Goal: Task Accomplishment & Management: Use online tool/utility

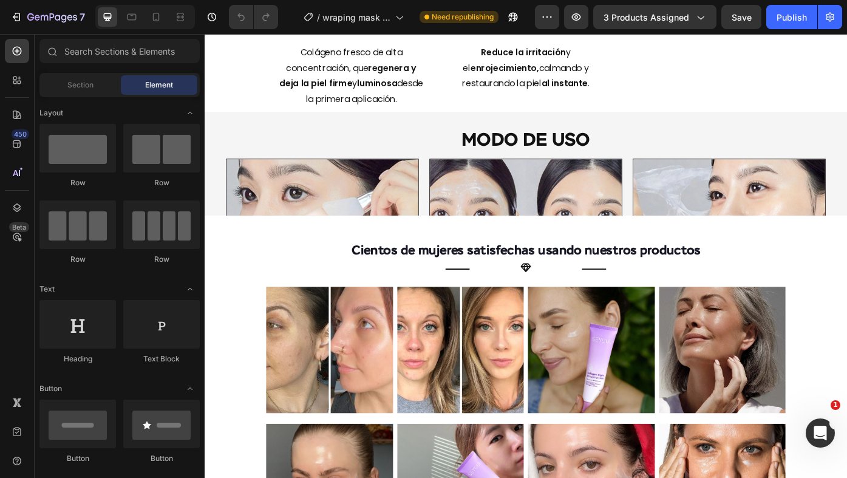
scroll to position [1929, 0]
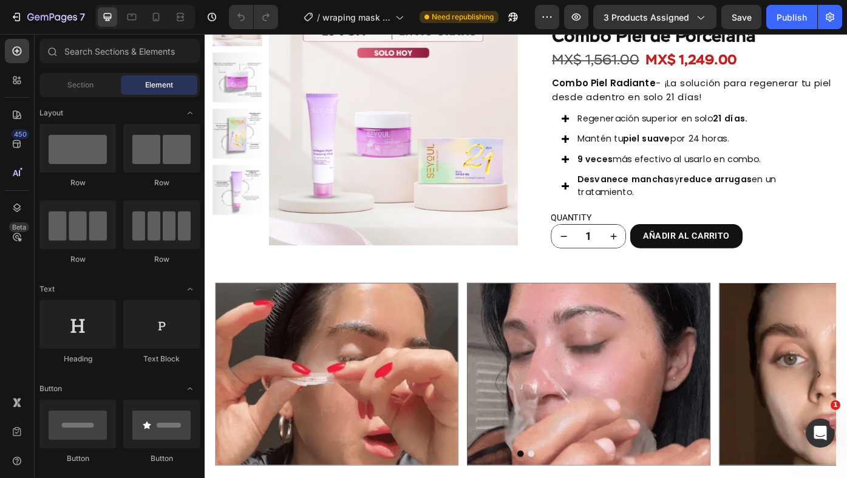
scroll to position [3569, 0]
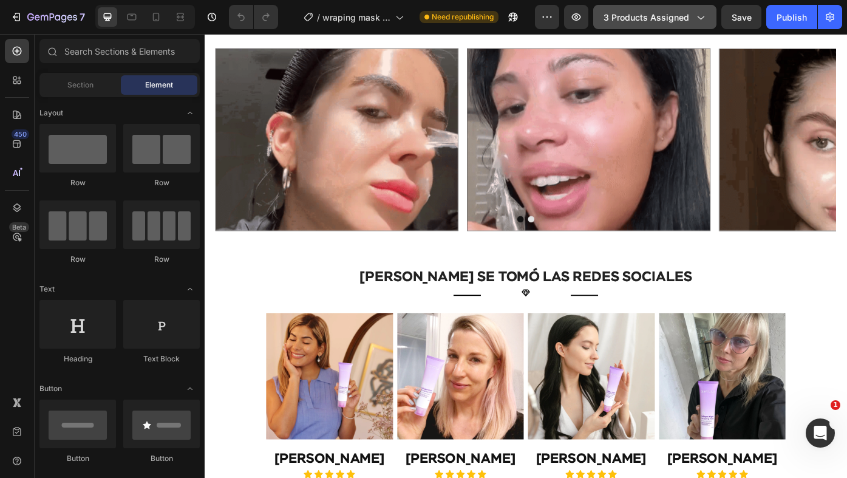
click at [680, 21] on span "3 products assigned" at bounding box center [647, 17] width 86 height 13
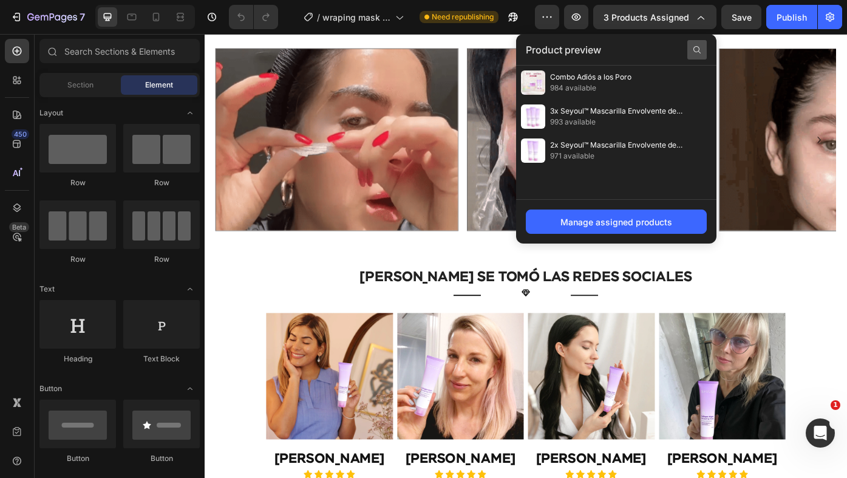
click at [700, 53] on icon at bounding box center [698, 50] width 10 height 10
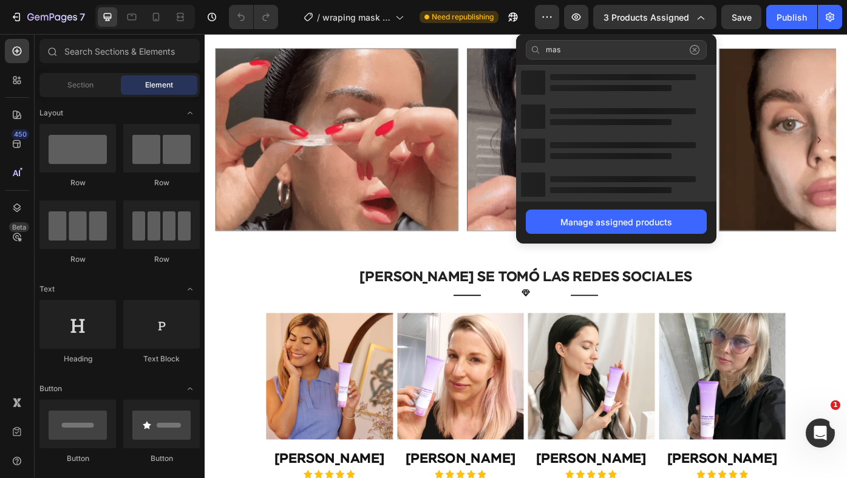
scroll to position [0, 0]
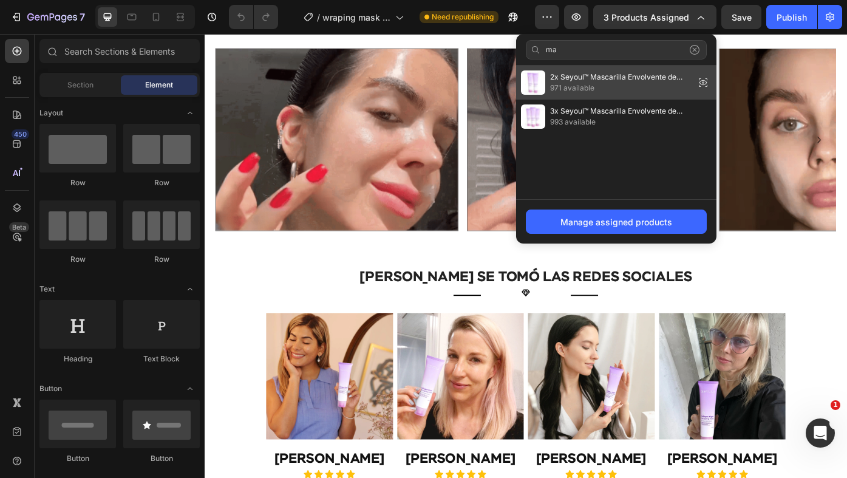
type input "m"
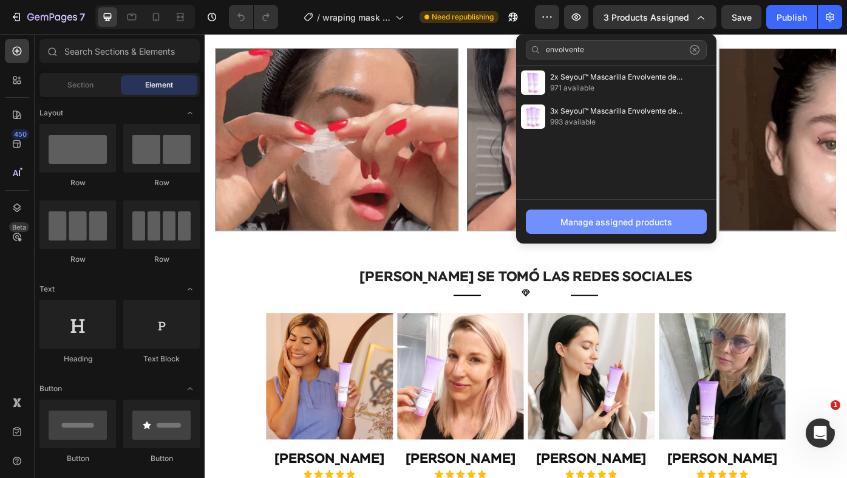
type input "envolvente"
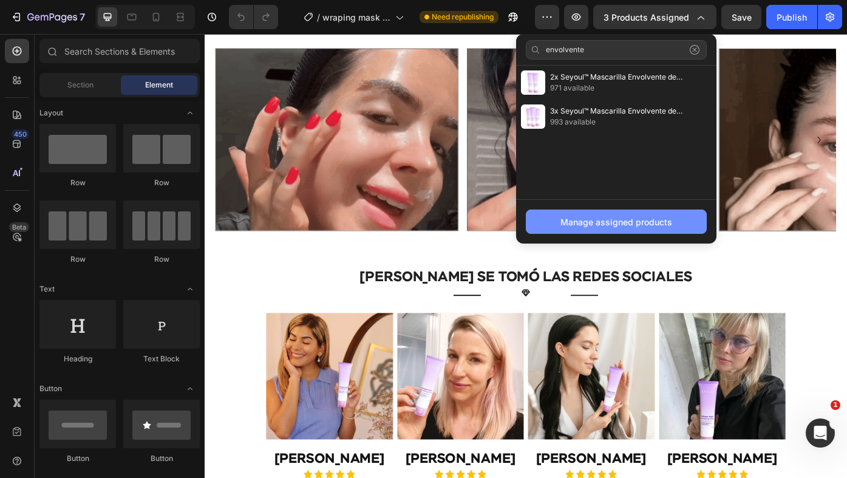
click at [619, 221] on div "Manage assigned products" at bounding box center [617, 222] width 112 height 13
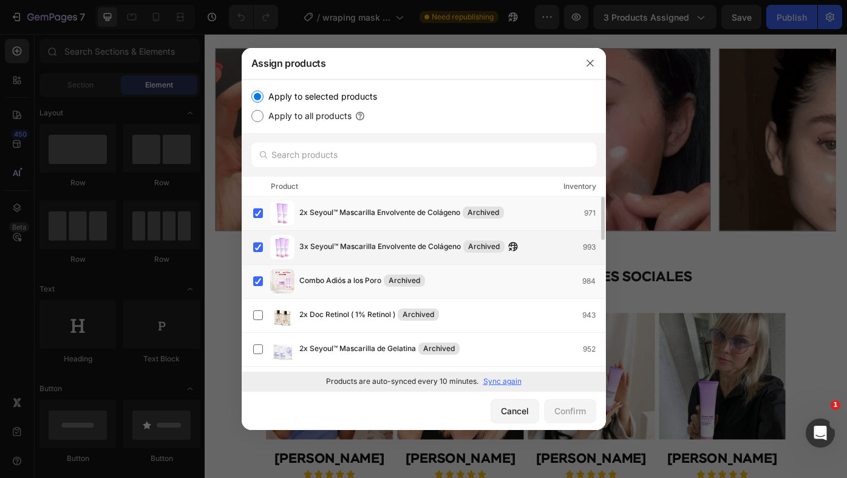
scroll to position [12, 0]
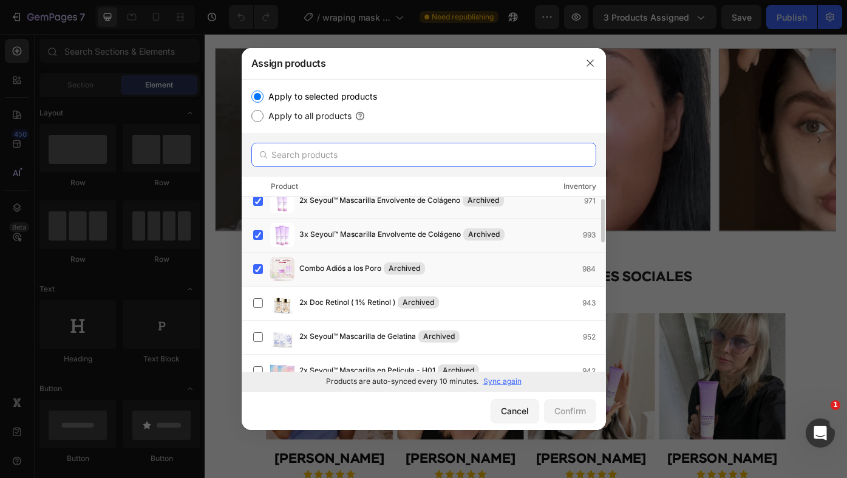
click at [351, 147] on input "text" at bounding box center [423, 155] width 345 height 24
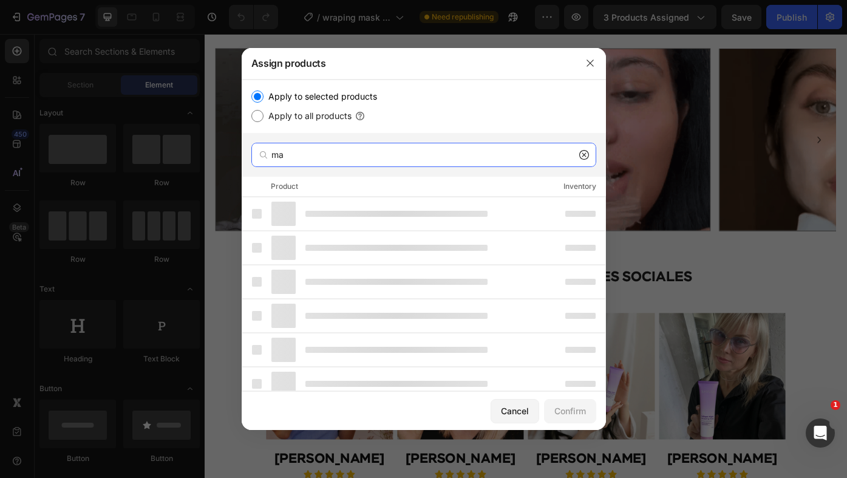
type input "m"
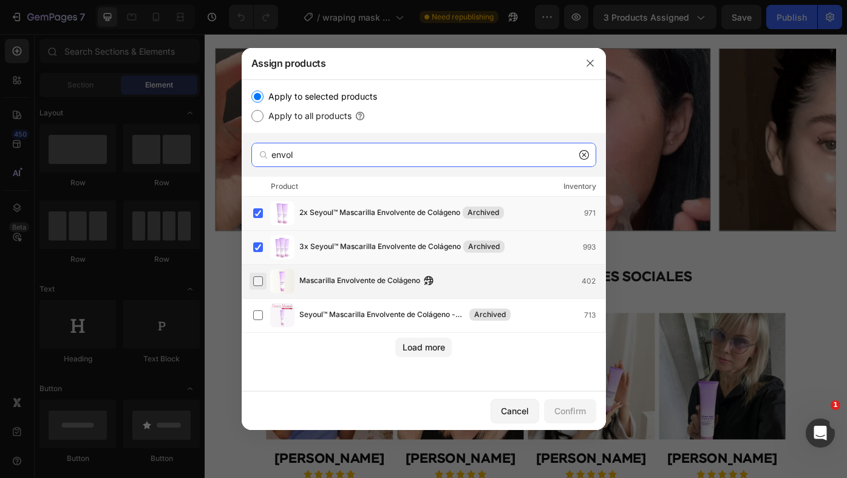
type input "envol"
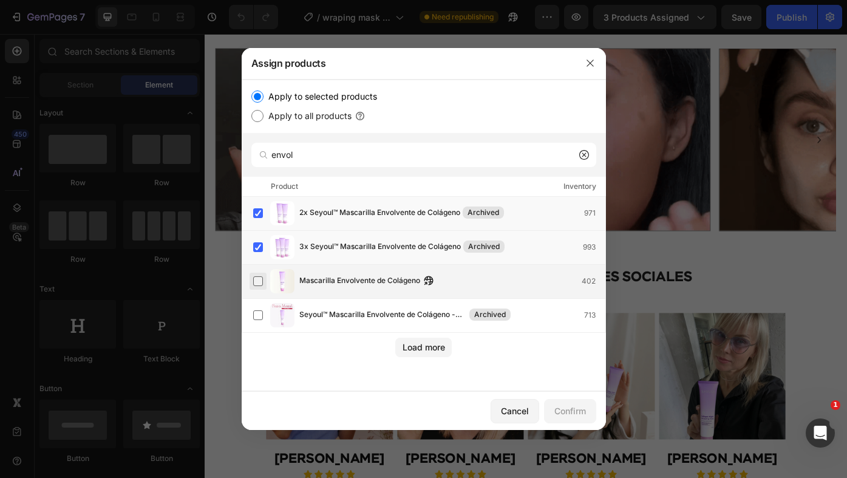
click at [256, 282] on label at bounding box center [258, 281] width 10 height 10
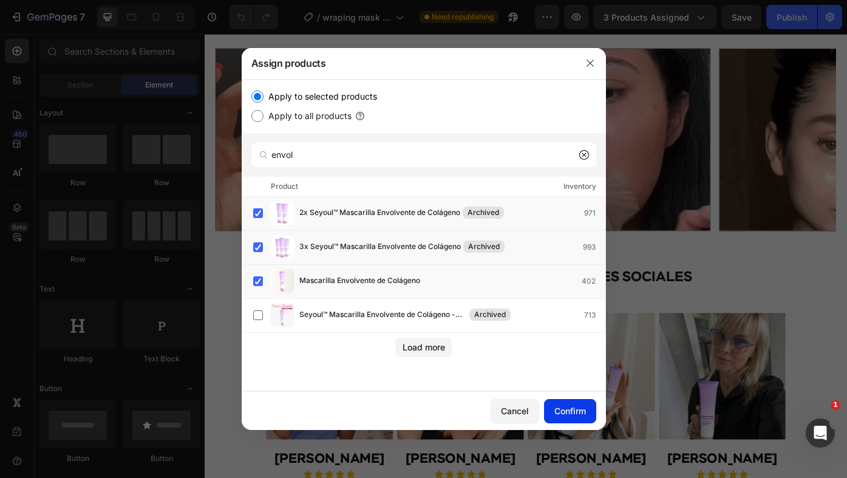
click at [549, 417] on button "Confirm" at bounding box center [570, 411] width 52 height 24
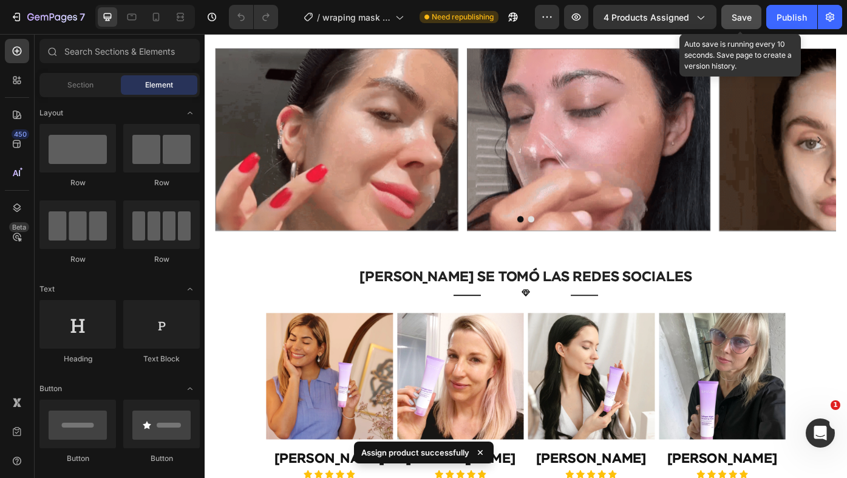
click at [747, 18] on span "Save" at bounding box center [742, 17] width 20 height 10
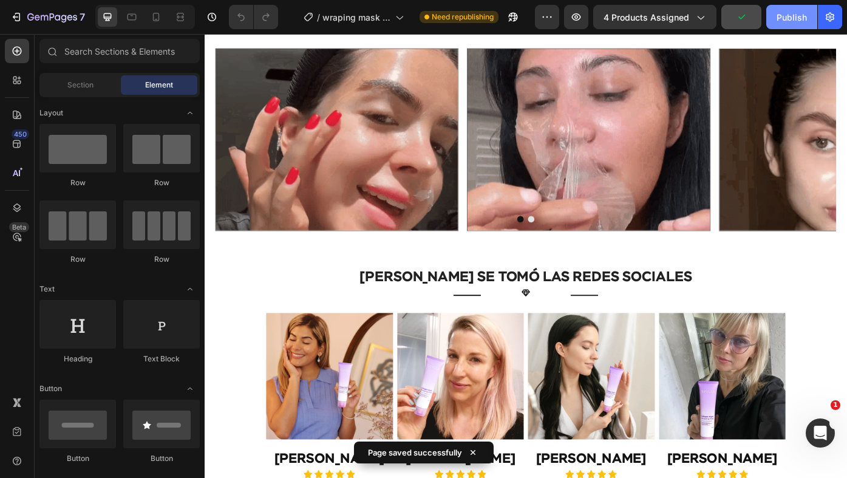
click at [787, 16] on div "Publish" at bounding box center [792, 17] width 30 height 13
